Goal: Task Accomplishment & Management: Manage account settings

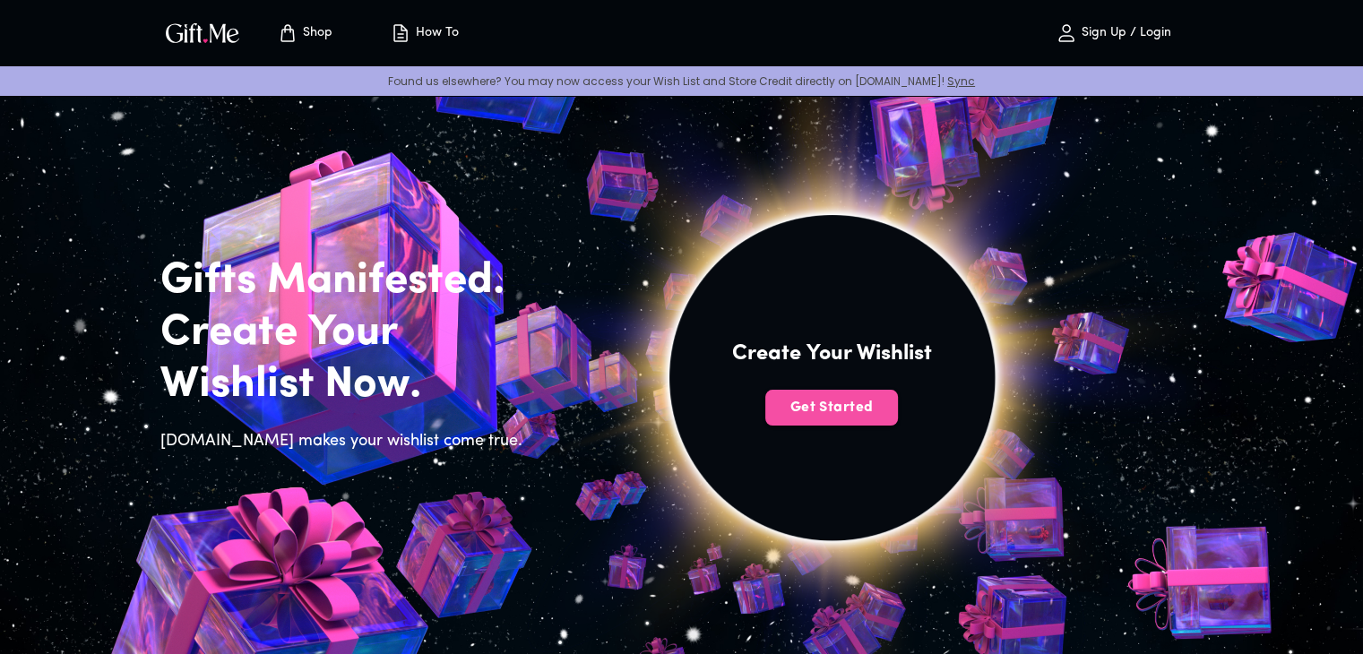
click at [851, 409] on span "Get Started" at bounding box center [831, 408] width 133 height 20
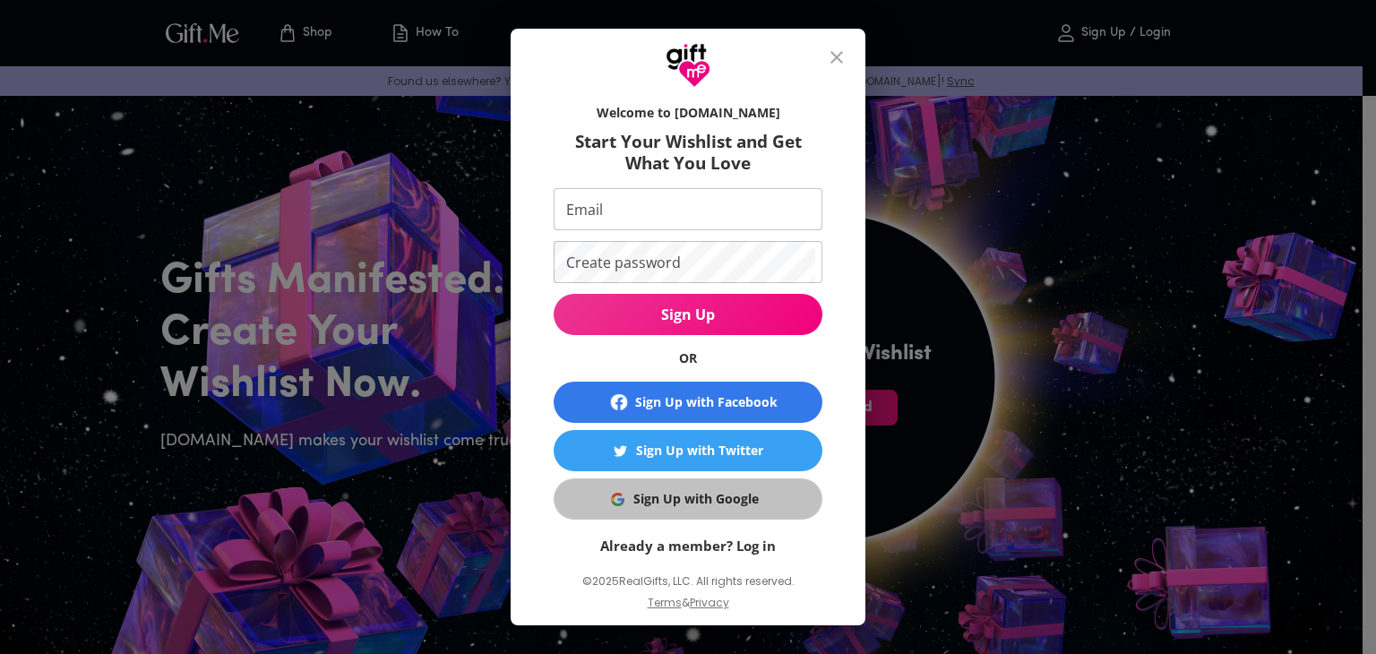
click at [713, 499] on div "Sign Up with Google" at bounding box center [695, 499] width 125 height 20
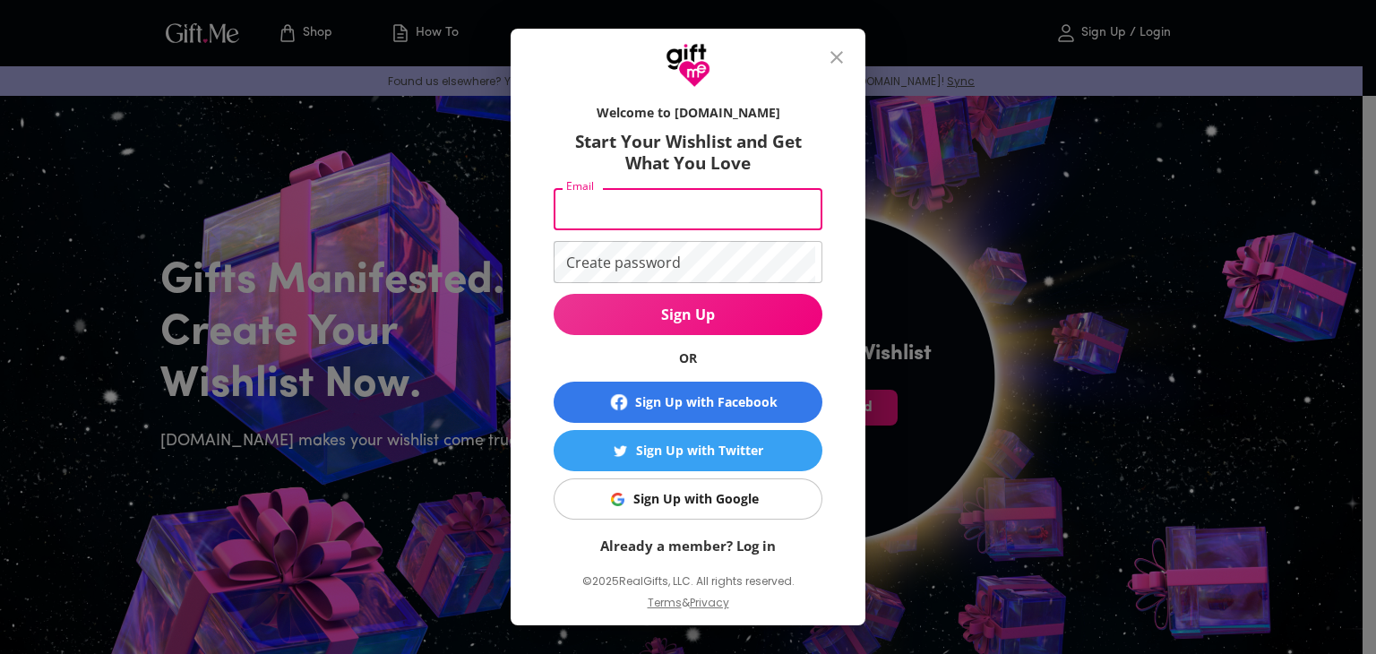
click at [657, 225] on input "Email" at bounding box center [685, 209] width 262 height 42
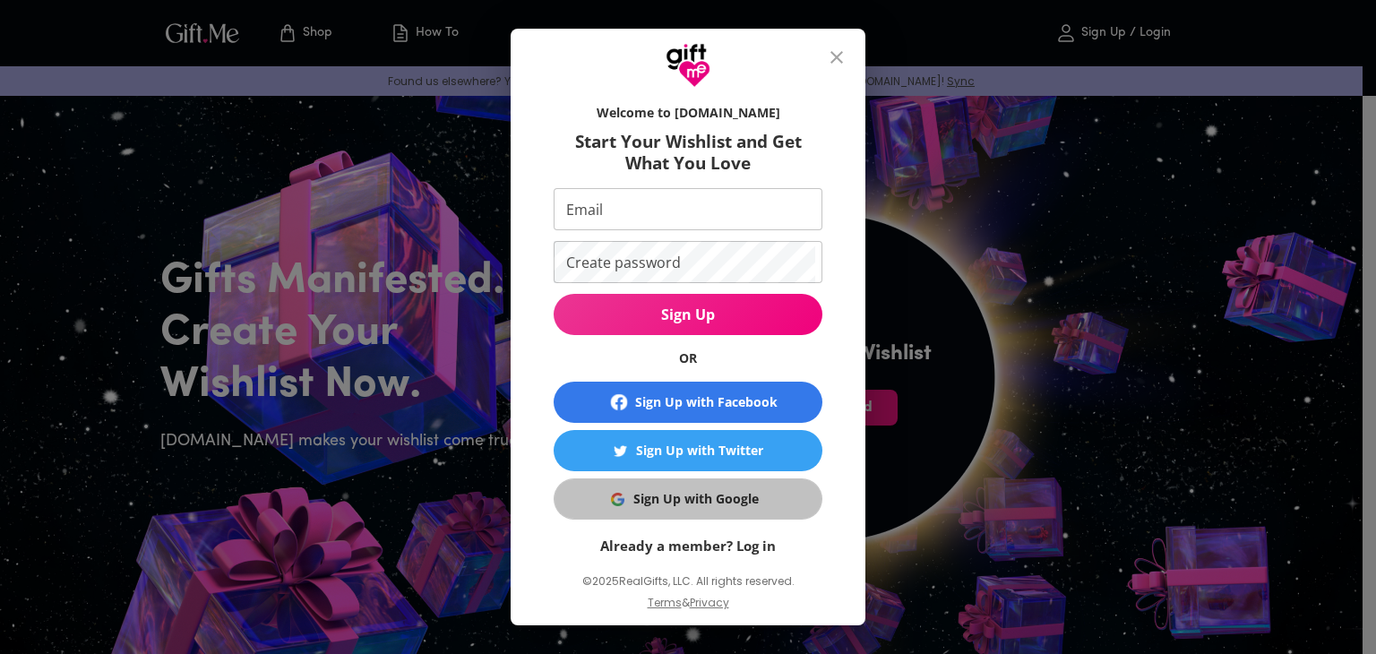
click at [642, 493] on div "Sign Up with Google" at bounding box center [695, 499] width 125 height 20
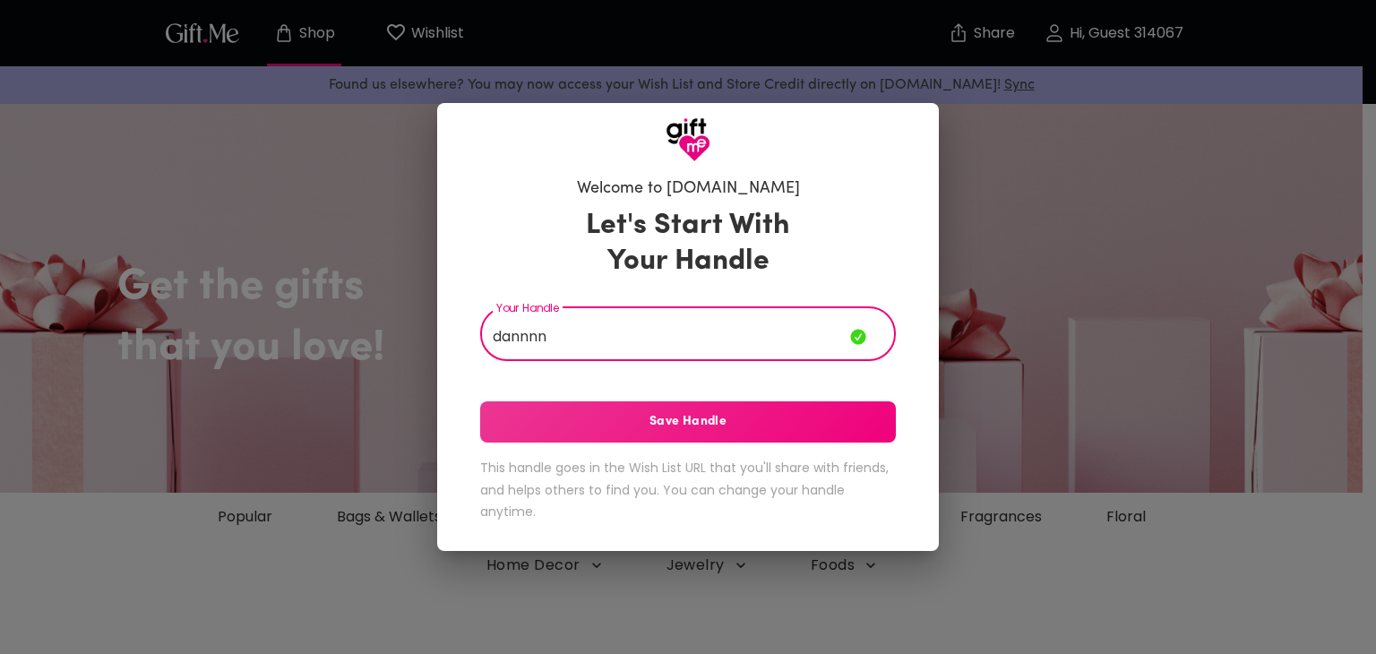
type input "dannnn"
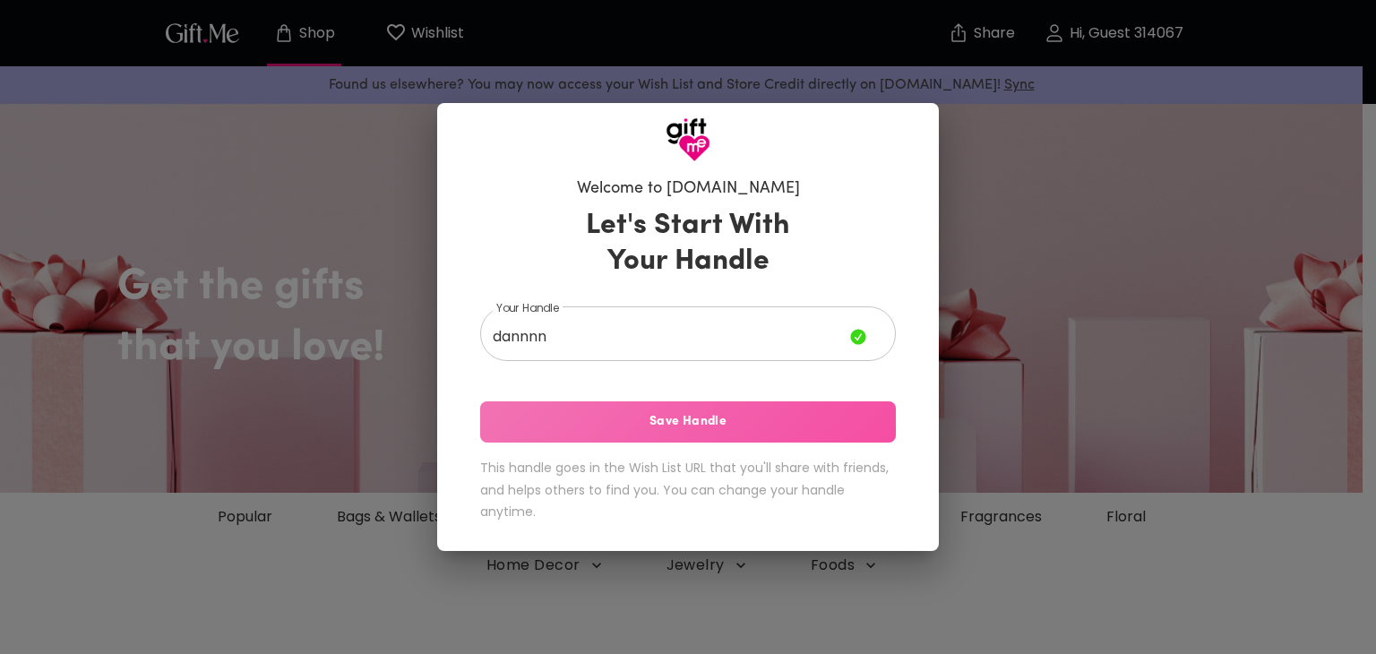
click at [794, 439] on button "Save Handle" at bounding box center [688, 421] width 416 height 41
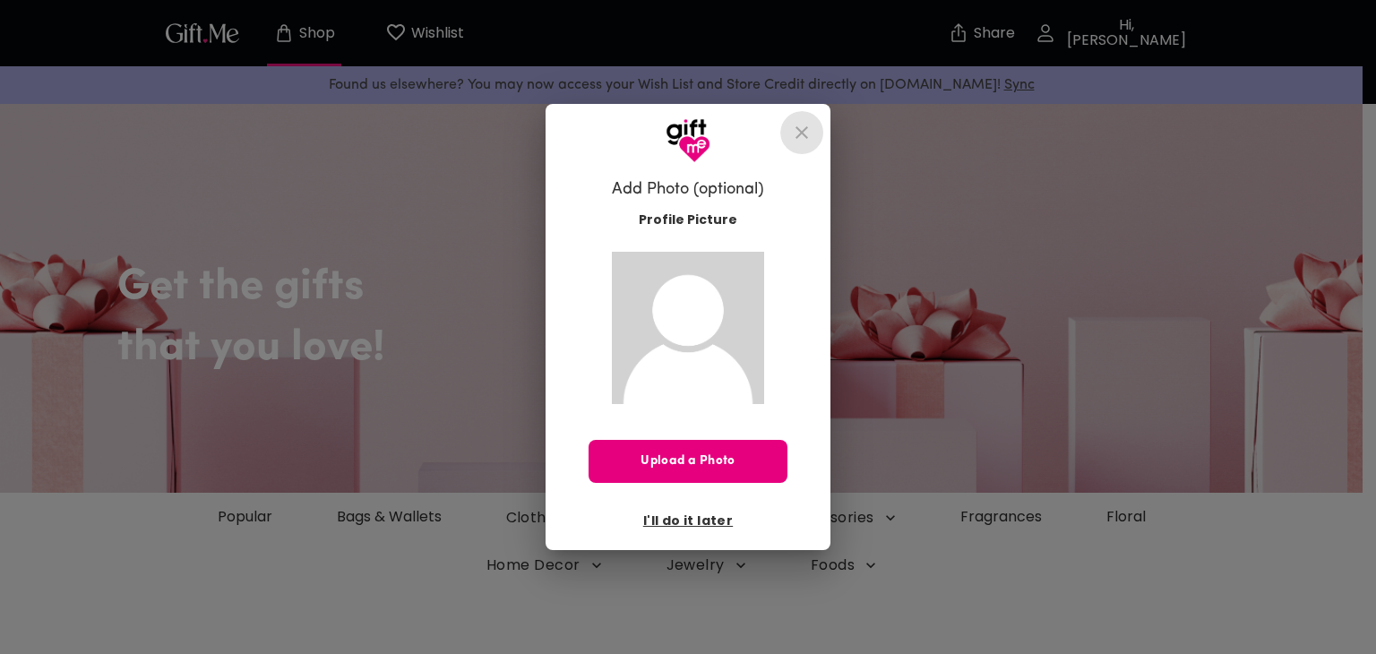
click at [793, 135] on icon "close" at bounding box center [802, 133] width 22 height 22
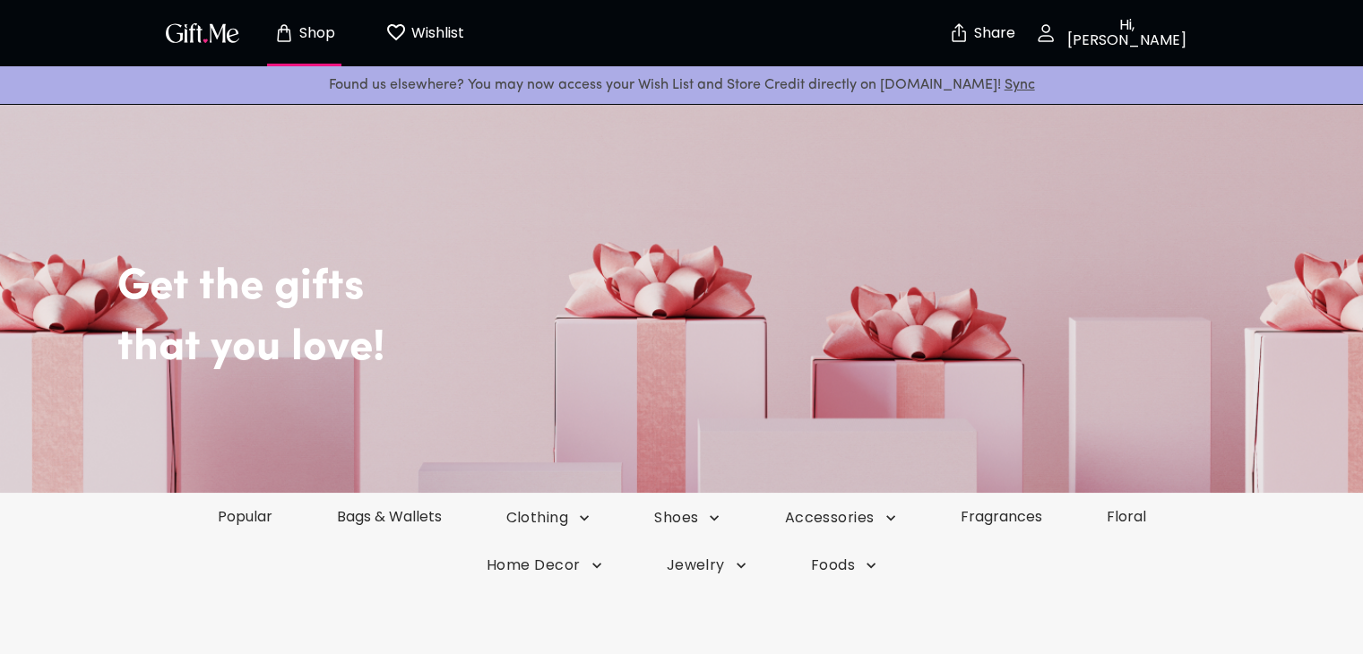
click at [530, 255] on h2 "Get the gifts" at bounding box center [721, 261] width 1209 height 106
click at [1151, 27] on p "Hi, dannnn" at bounding box center [1124, 33] width 136 height 30
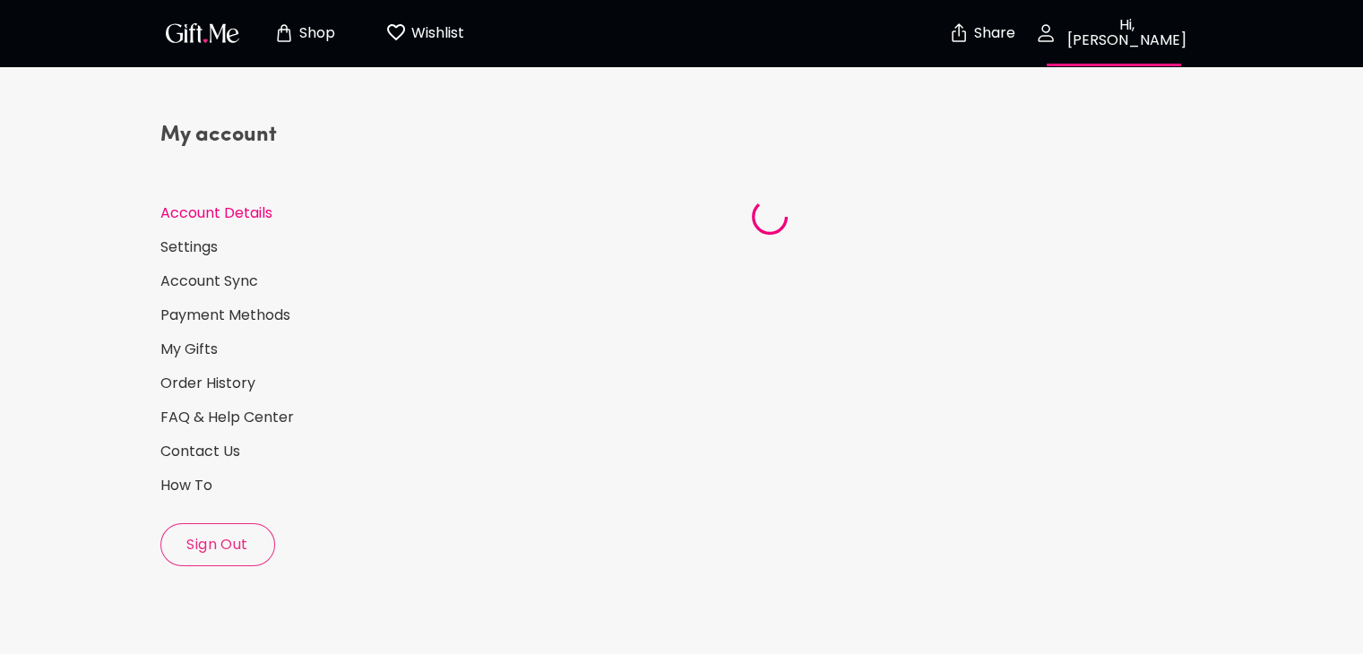
select select "US"
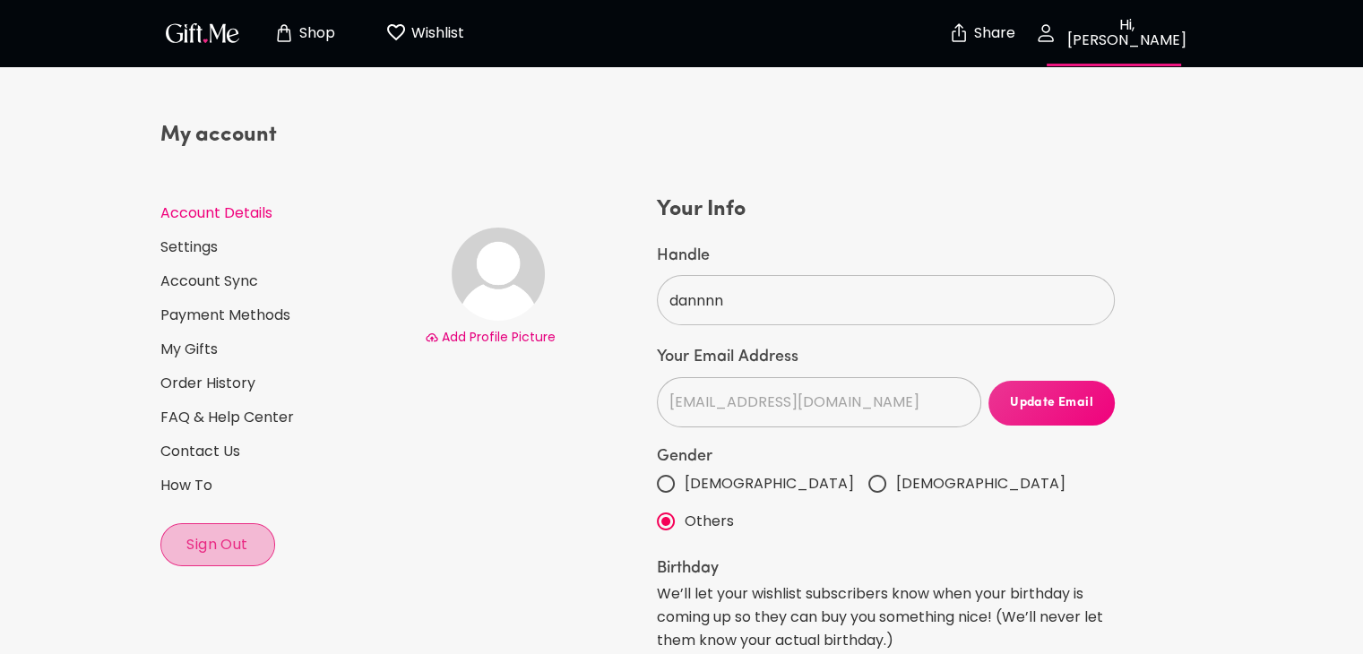
click at [194, 560] on button "Sign Out" at bounding box center [217, 544] width 115 height 43
